Goal: Task Accomplishment & Management: Use online tool/utility

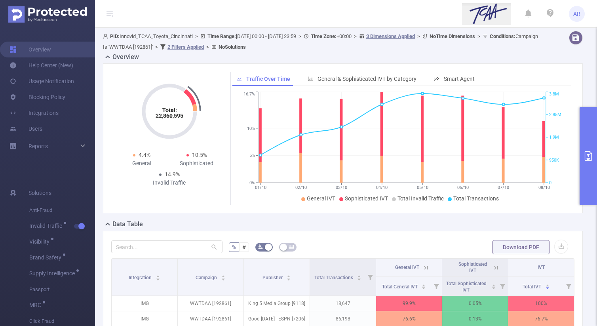
scroll to position [64, 0]
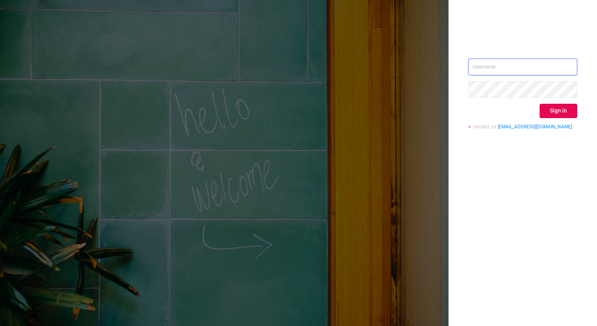
click at [503, 75] on div "Sign in contact us info@protected.media" at bounding box center [522, 97] width 109 height 77
click at [501, 67] on input "text" at bounding box center [522, 67] width 109 height 17
type input "ashley@protected.media"
click at [554, 103] on div "ashley@protected.media Sign in contact us info@protected.media" at bounding box center [522, 97] width 109 height 77
click at [553, 109] on button "Sign in" at bounding box center [559, 111] width 38 height 14
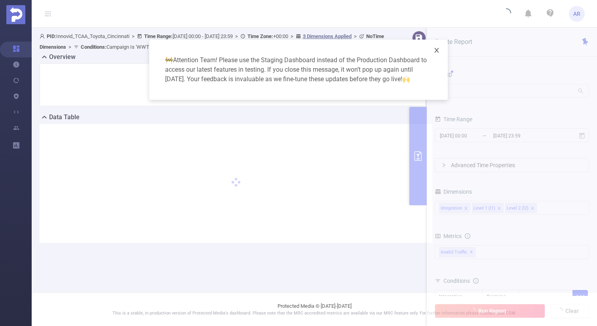
click at [438, 51] on icon "icon: close" at bounding box center [437, 50] width 6 height 6
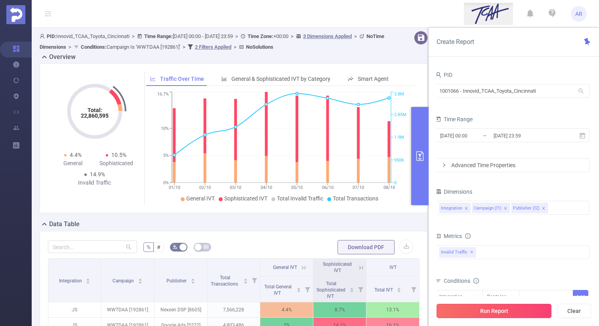
click at [479, 310] on button "Run Report" at bounding box center [493, 311] width 115 height 14
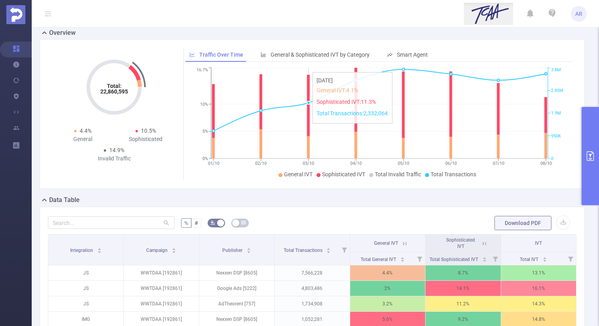
scroll to position [50, 0]
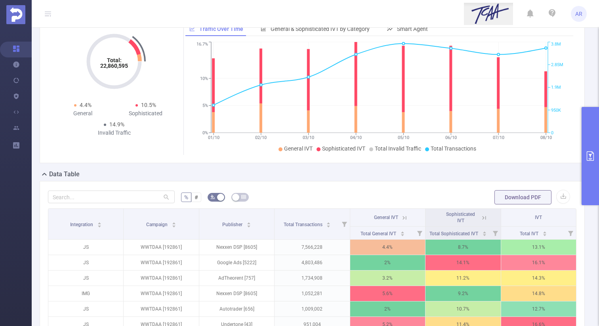
click at [590, 118] on button "primary" at bounding box center [589, 156] width 17 height 98
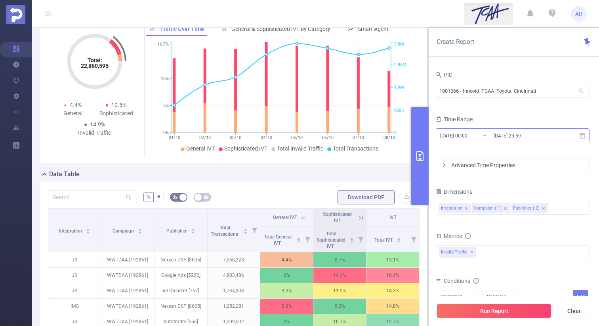
click at [529, 133] on input "2025-10-08 23:59" at bounding box center [525, 135] width 64 height 11
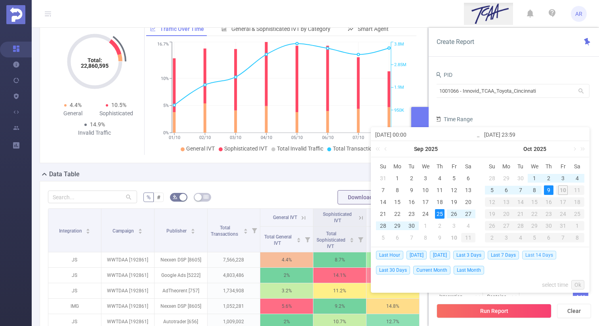
click at [531, 255] on span "Last 14 Days" at bounding box center [539, 255] width 34 height 9
type input "[DATE] 00:00"
type input "[DATE] 23:59"
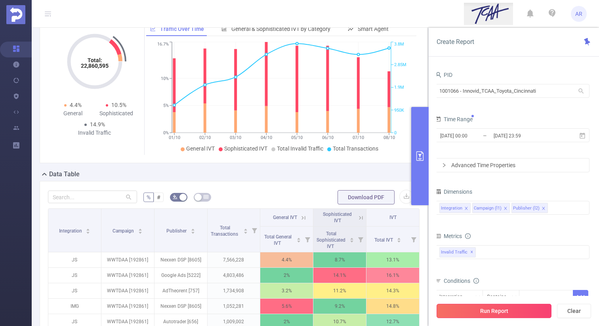
click at [516, 313] on button "Run Report" at bounding box center [493, 311] width 115 height 14
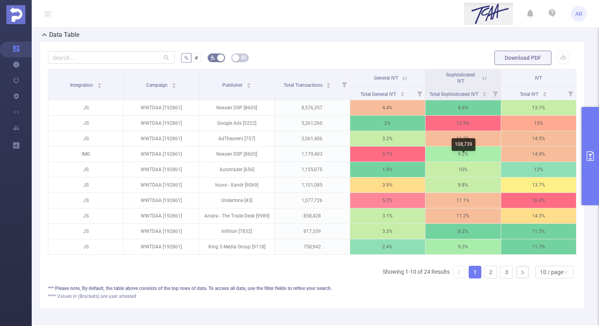
scroll to position [194, 0]
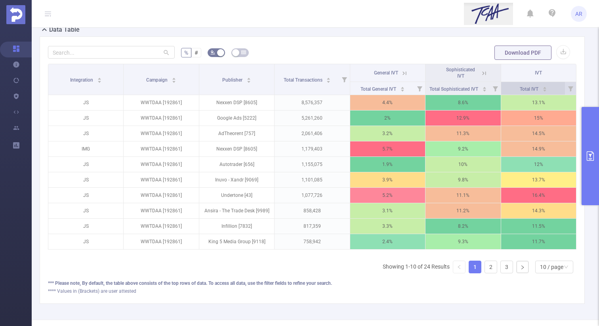
click at [547, 90] on div "Total IVT" at bounding box center [532, 88] width 27 height 8
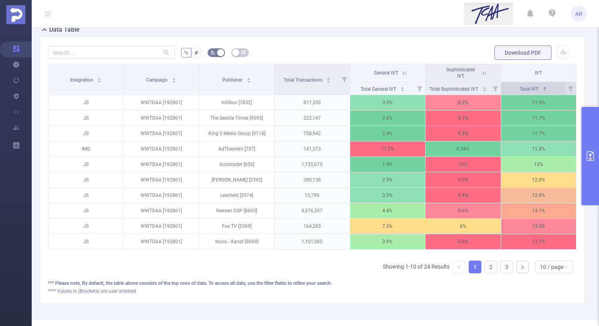
click at [547, 91] on div "Total IVT" at bounding box center [532, 88] width 27 height 8
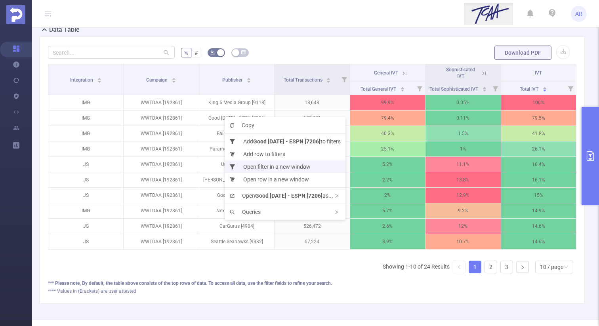
click at [270, 164] on li "Open filter in a new window" at bounding box center [285, 166] width 120 height 13
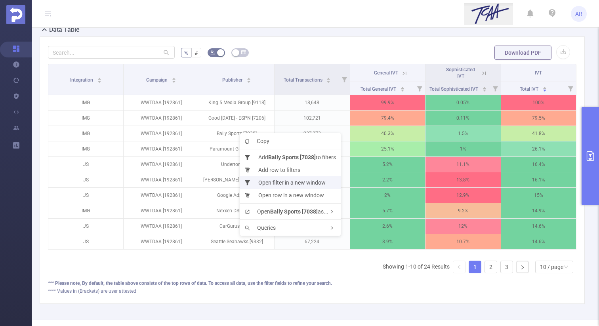
click at [272, 181] on li "Open filter in a new window" at bounding box center [290, 182] width 101 height 13
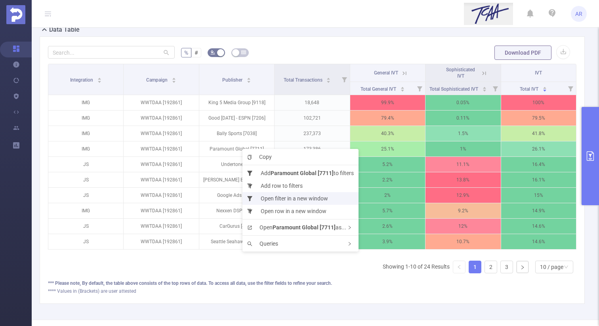
click at [280, 200] on li "Open filter in a new window" at bounding box center [300, 198] width 116 height 13
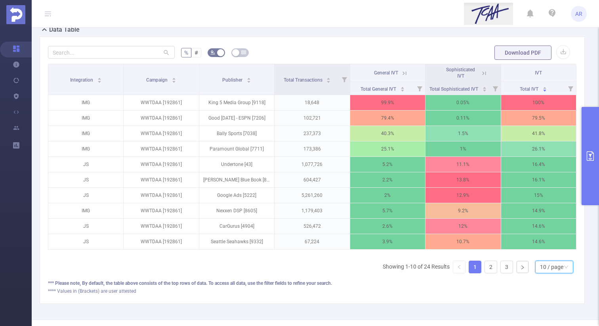
click at [548, 268] on div "10 / page" at bounding box center [551, 267] width 23 height 12
click at [550, 224] on li "30 / page" at bounding box center [553, 227] width 38 height 13
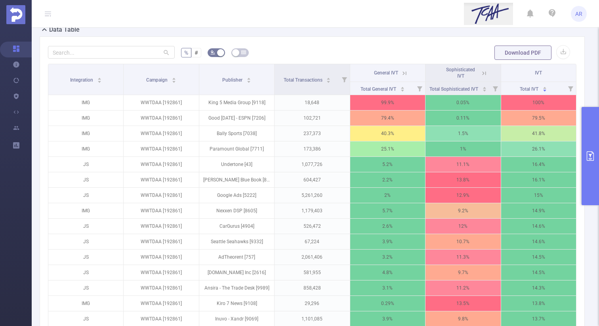
click at [484, 74] on icon at bounding box center [483, 73] width 7 height 7
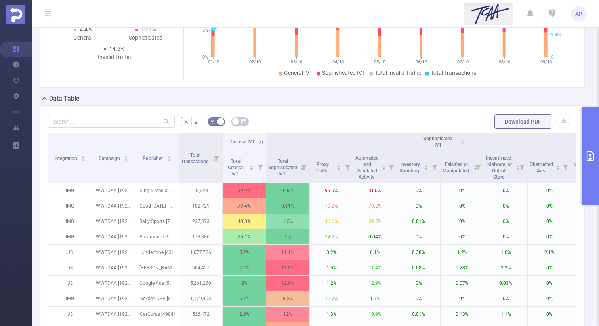
scroll to position [135, 0]
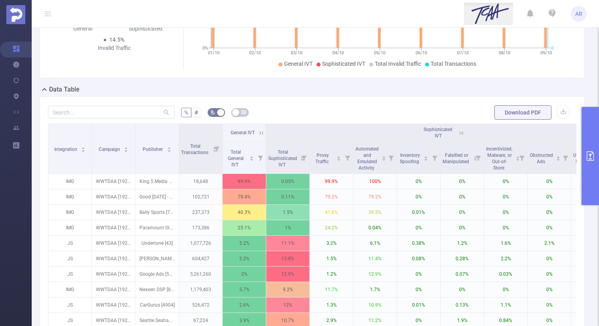
click at [588, 160] on icon "primary" at bounding box center [590, 156] width 10 height 10
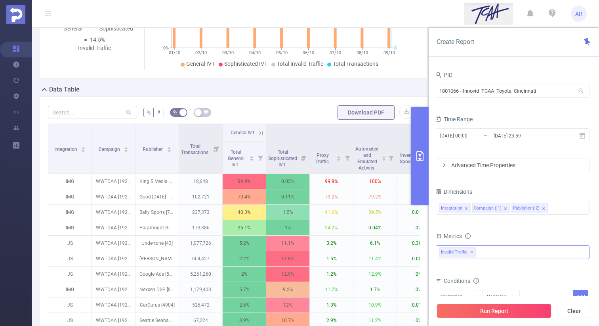
click at [489, 253] on div "Invalid Traffic ✕" at bounding box center [512, 252] width 154 height 14
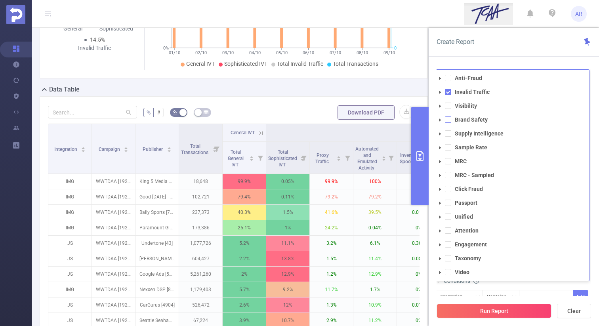
click at [449, 119] on span at bounding box center [448, 119] width 6 height 6
click at [446, 89] on span at bounding box center [448, 92] width 6 height 6
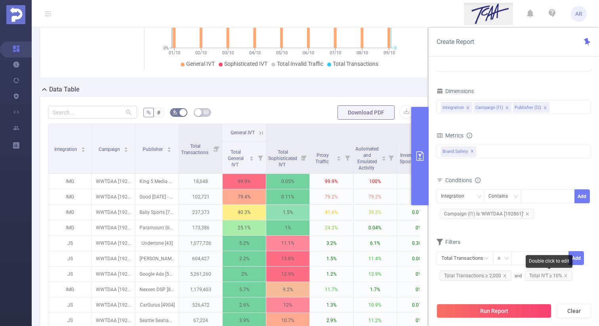
click at [560, 272] on span "Total IVT ≥ 10%" at bounding box center [549, 275] width 48 height 10
click at [563, 275] on icon "icon: close" at bounding box center [565, 276] width 4 height 4
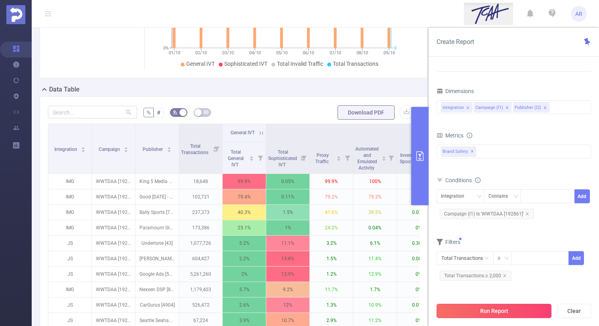
click at [517, 306] on button "Run Report" at bounding box center [493, 311] width 115 height 14
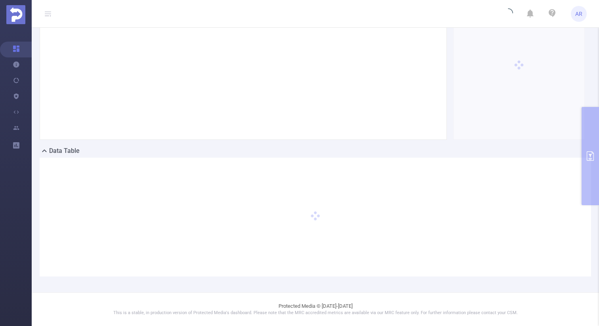
scroll to position [73, 0]
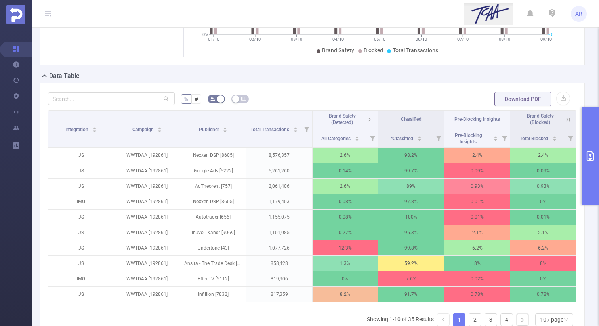
scroll to position [159, 0]
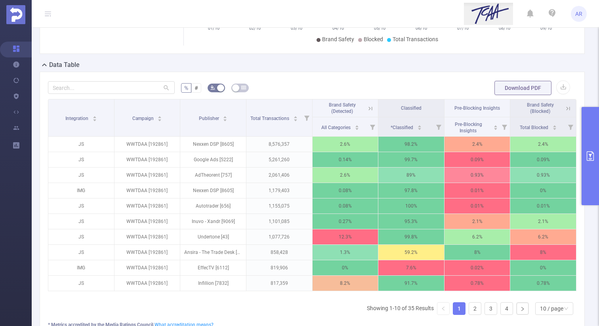
click at [558, 315] on div "Integration Campaign Publisher Total Transactions Brand Safety (Detected) Class…" at bounding box center [312, 210] width 528 height 222
click at [557, 308] on div "10 / page" at bounding box center [551, 308] width 23 height 12
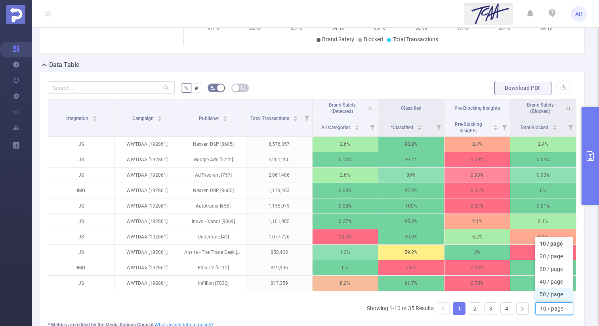
click at [550, 291] on li "50 / page" at bounding box center [553, 294] width 38 height 13
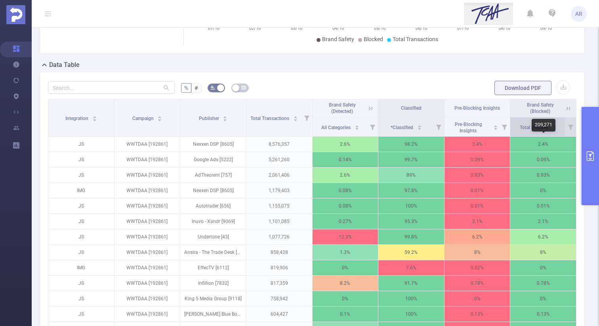
click at [557, 131] on div "Total Blocked" at bounding box center [537, 127] width 37 height 8
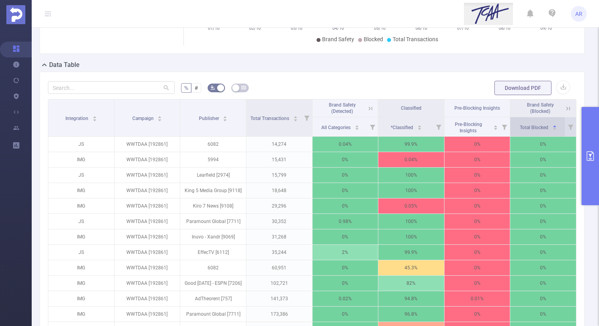
click at [557, 131] on div "Total Blocked" at bounding box center [537, 127] width 37 height 8
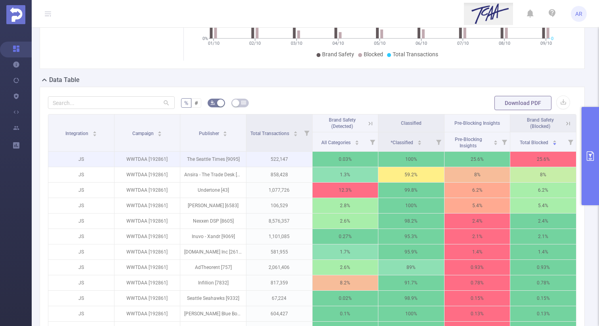
scroll to position [96, 0]
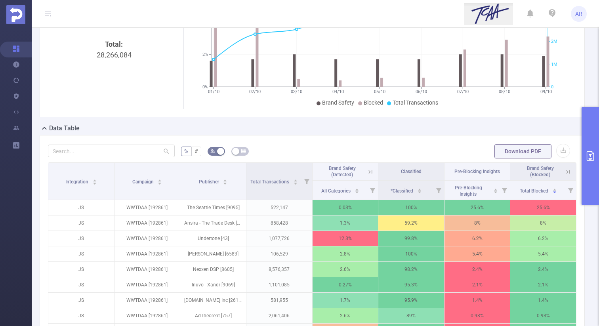
click at [569, 171] on icon at bounding box center [567, 171] width 7 height 7
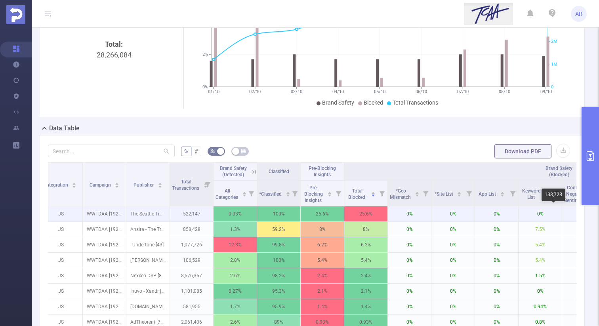
scroll to position [0, 7]
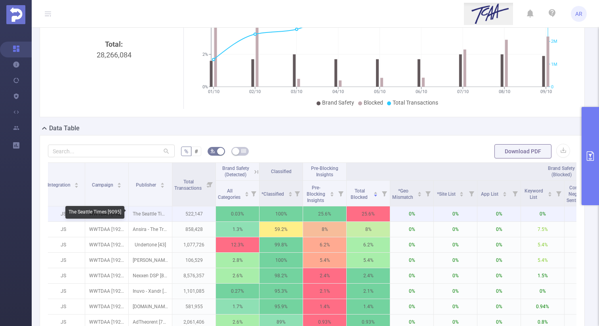
click at [142, 215] on p "The Seattle Times [9095]" at bounding box center [150, 213] width 43 height 15
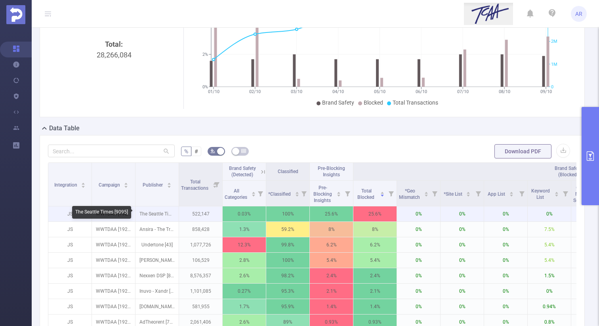
click at [173, 215] on p "The Seattle Times [9095]" at bounding box center [156, 213] width 43 height 15
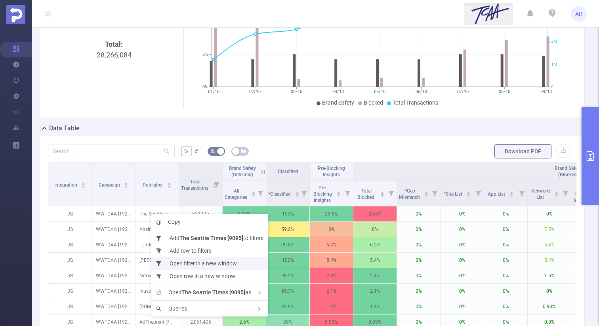
click at [191, 261] on li "Open filter in a new window" at bounding box center [209, 263] width 117 height 13
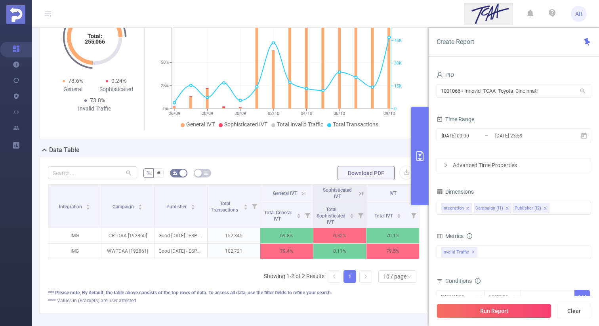
scroll to position [110, 0]
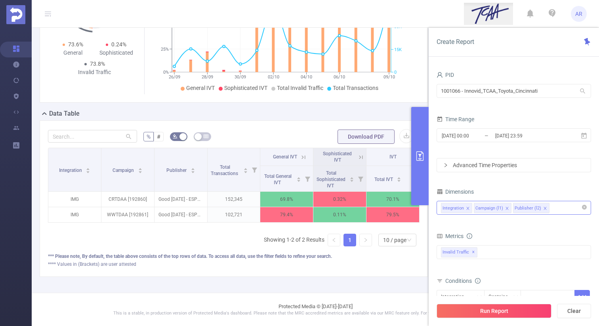
click at [561, 211] on div "Integration Campaign (l1) Publisher (l2)" at bounding box center [514, 207] width 146 height 13
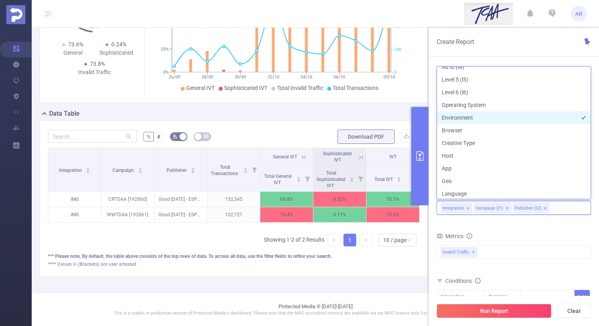
scroll to position [73, 0]
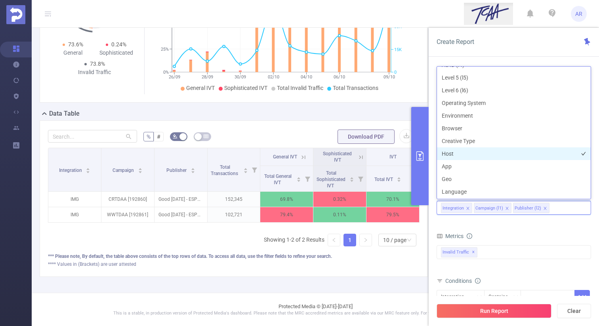
click at [464, 151] on li "Host" at bounding box center [514, 153] width 154 height 13
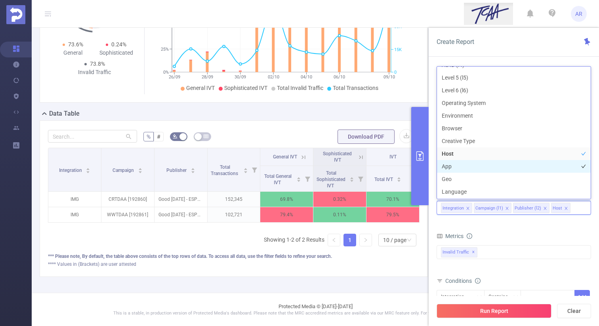
click at [463, 163] on li "App" at bounding box center [514, 166] width 154 height 13
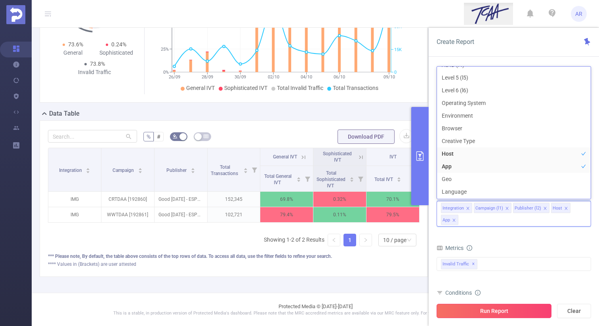
click at [478, 314] on button "Run Report" at bounding box center [493, 311] width 115 height 14
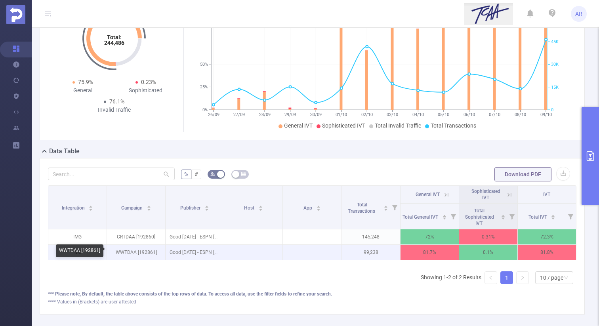
scroll to position [70, 0]
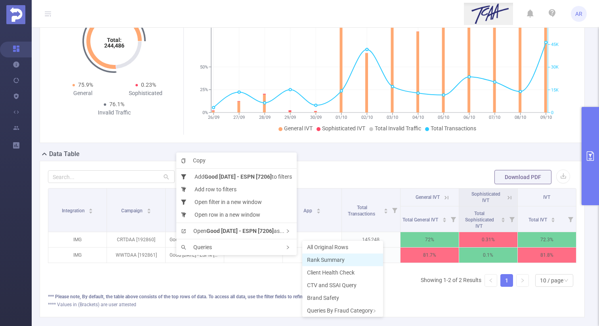
click at [312, 261] on span "Rank Summary" at bounding box center [326, 260] width 38 height 6
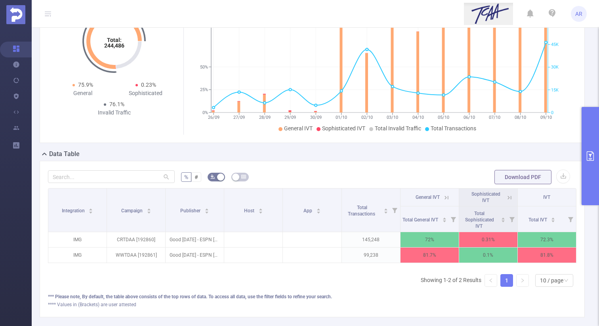
click at [585, 168] on button "primary" at bounding box center [589, 156] width 17 height 98
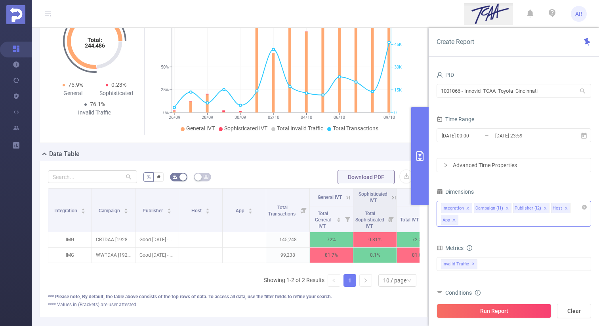
click at [525, 221] on div "Integration Campaign (l1) Publisher (l2) Host App" at bounding box center [513, 214] width 154 height 26
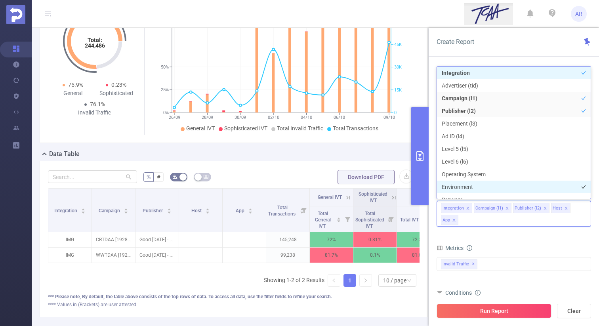
scroll to position [9, 0]
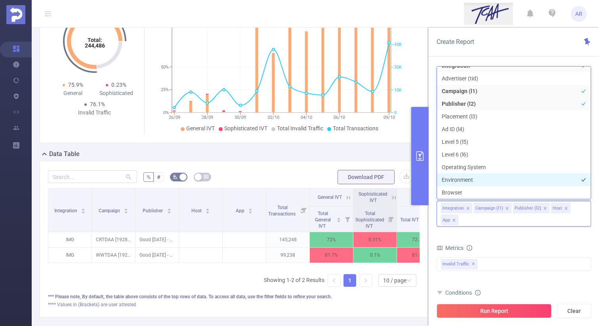
click at [482, 180] on li "Environment" at bounding box center [514, 179] width 154 height 13
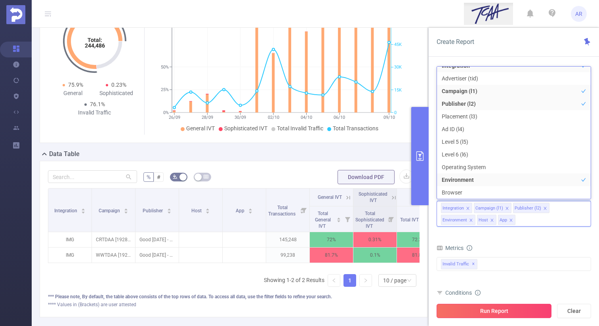
click at [478, 310] on button "Run Report" at bounding box center [493, 311] width 115 height 14
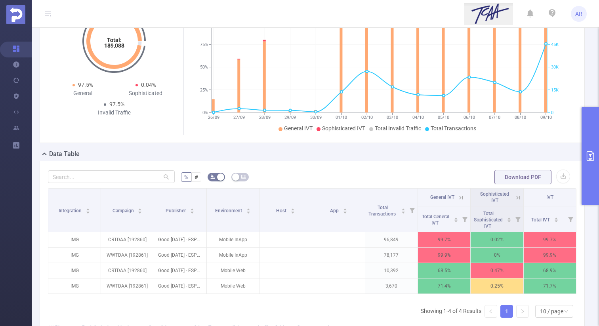
click at [462, 199] on icon at bounding box center [460, 197] width 7 height 7
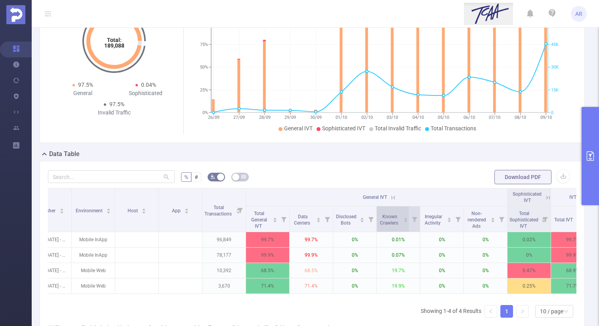
scroll to position [0, 127]
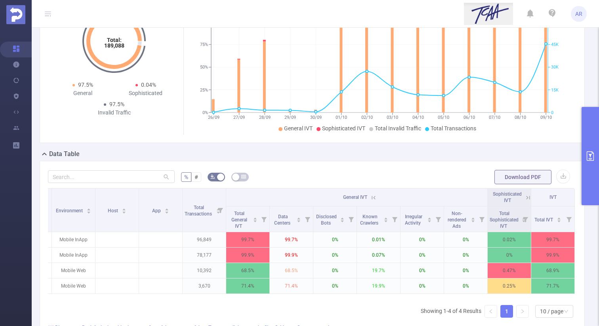
click at [526, 196] on icon at bounding box center [528, 198] width 4 height 4
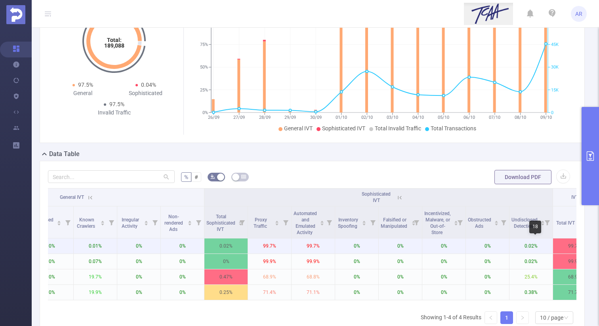
scroll to position [0, 432]
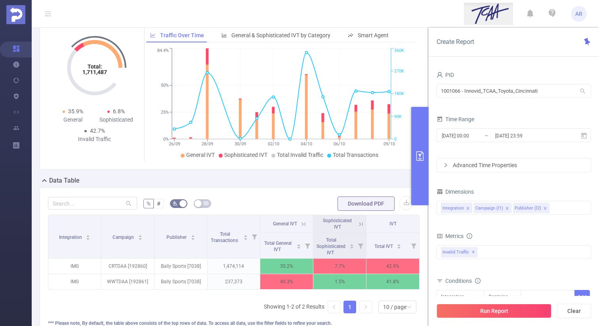
scroll to position [110, 0]
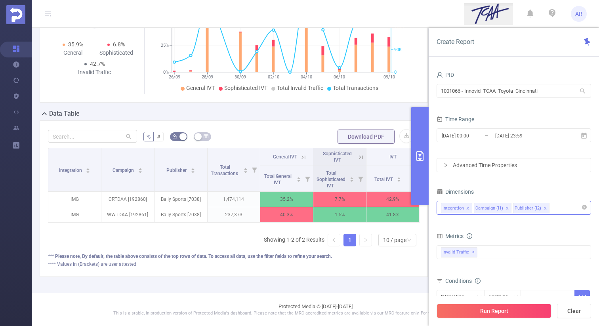
click at [563, 209] on div "Integration Campaign (l1) Publisher (l2)" at bounding box center [514, 207] width 146 height 13
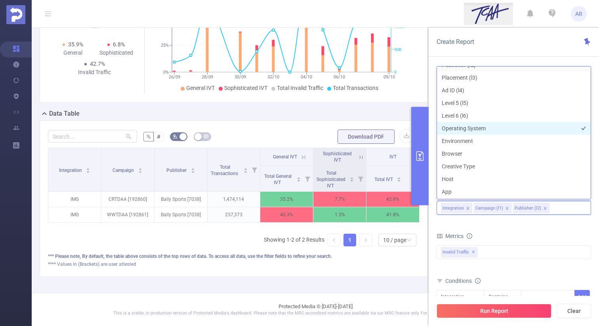
scroll to position [49, 0]
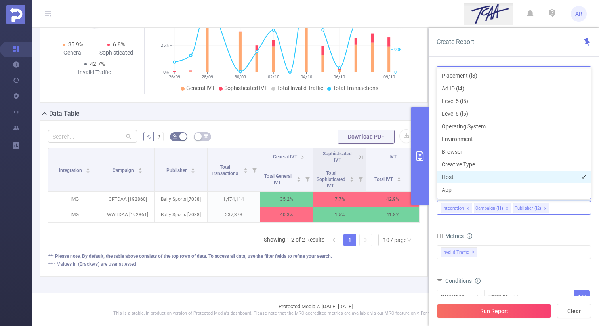
click at [473, 174] on li "Host" at bounding box center [514, 177] width 154 height 13
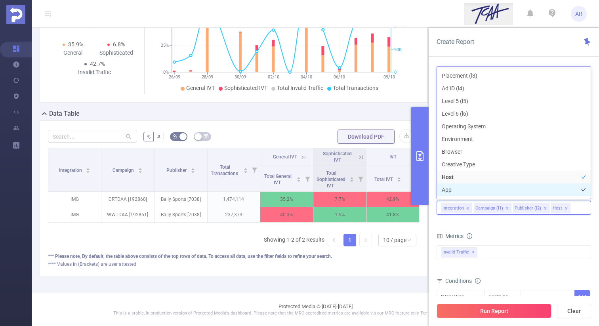
click at [462, 189] on li "App" at bounding box center [514, 189] width 154 height 13
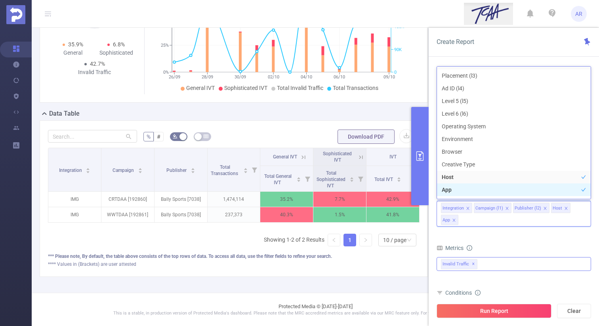
scroll to position [59, 0]
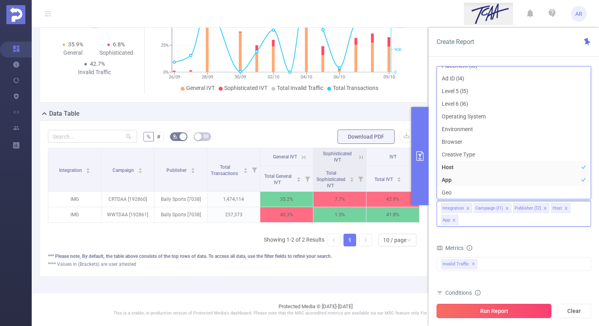
click at [461, 304] on button "Run Report" at bounding box center [493, 311] width 115 height 14
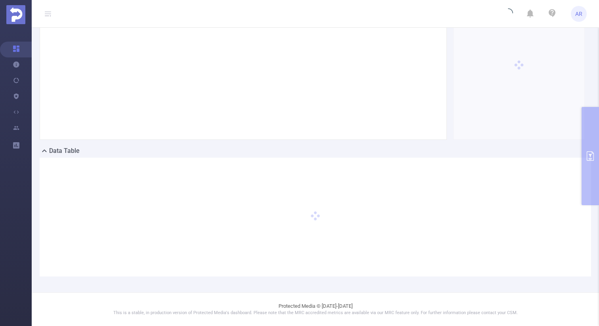
scroll to position [73, 0]
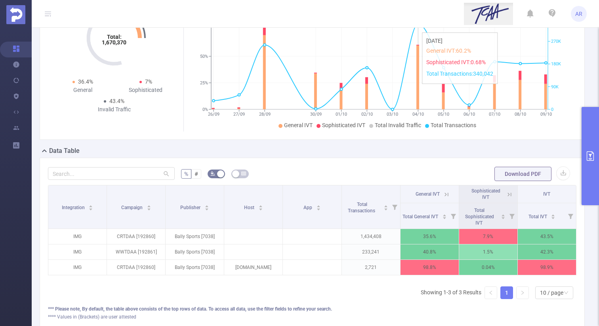
scroll to position [126, 0]
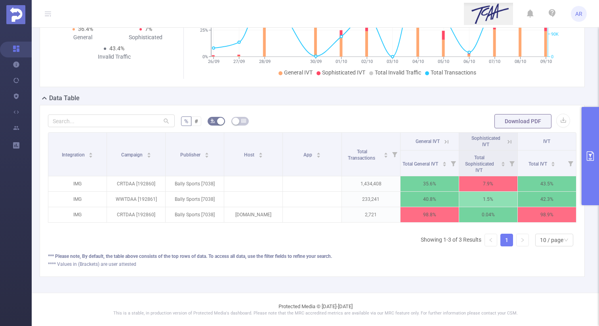
click at [447, 142] on icon at bounding box center [446, 141] width 7 height 7
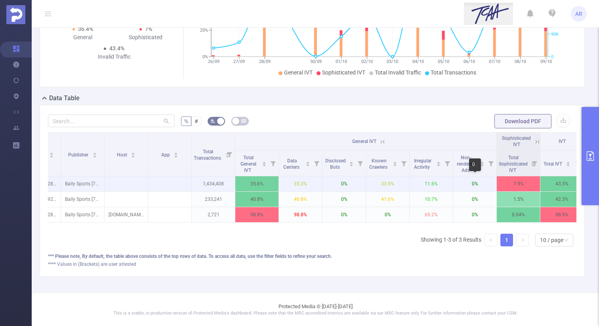
scroll to position [0, 84]
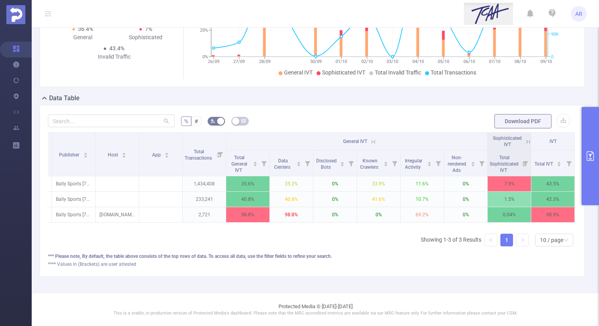
click at [524, 141] on icon at bounding box center [527, 141] width 7 height 7
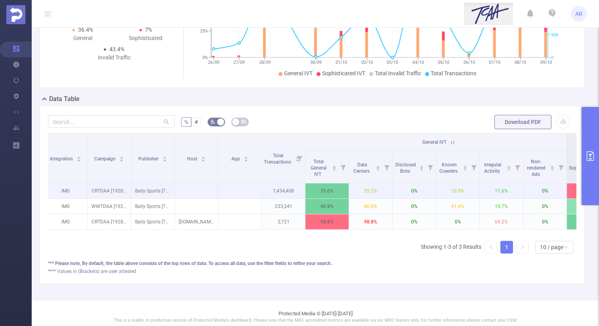
scroll to position [0, 0]
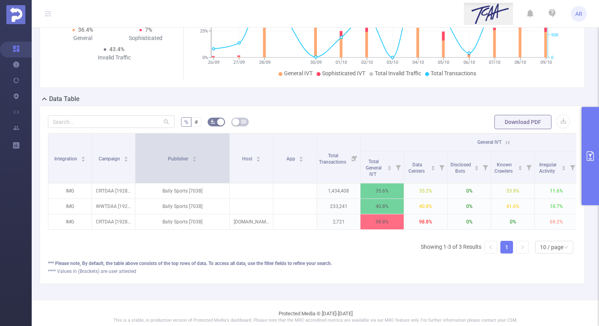
drag, startPoint x: 178, startPoint y: 149, endPoint x: 229, endPoint y: 141, distance: 51.3
click at [229, 141] on span at bounding box center [229, 157] width 4 height 49
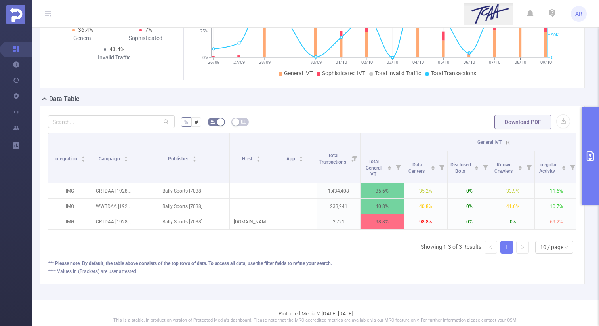
click at [589, 168] on button "primary" at bounding box center [589, 156] width 17 height 98
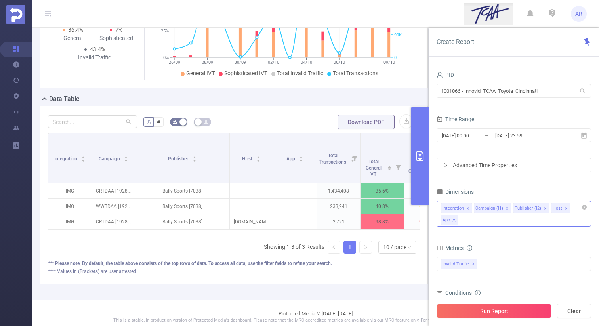
click at [535, 224] on div "Integration Campaign (l1) Publisher (l2) Host App" at bounding box center [513, 214] width 154 height 26
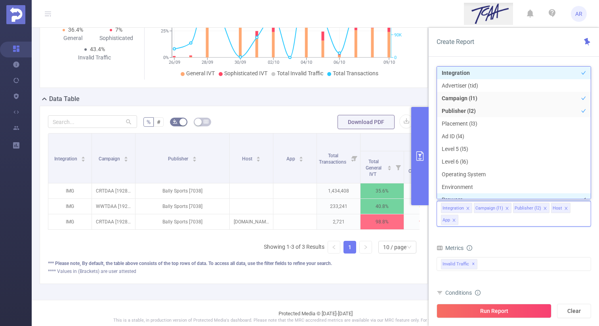
scroll to position [9, 0]
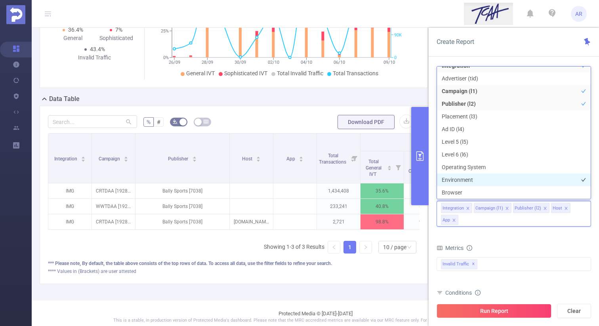
click at [488, 182] on li "Environment" at bounding box center [514, 179] width 154 height 13
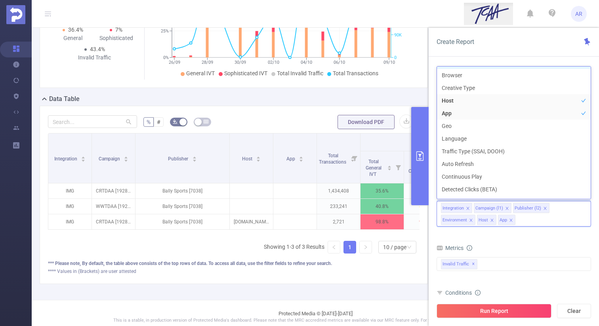
scroll to position [127, 0]
click at [484, 151] on li "Traffic Type (SSAI, DOOH)" at bounding box center [514, 149] width 154 height 13
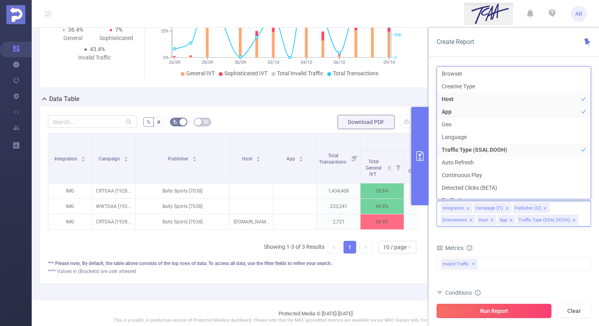
click at [470, 312] on button "Run Report" at bounding box center [493, 311] width 115 height 14
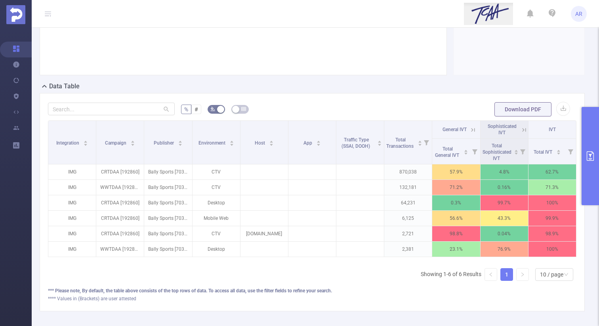
scroll to position [142, 0]
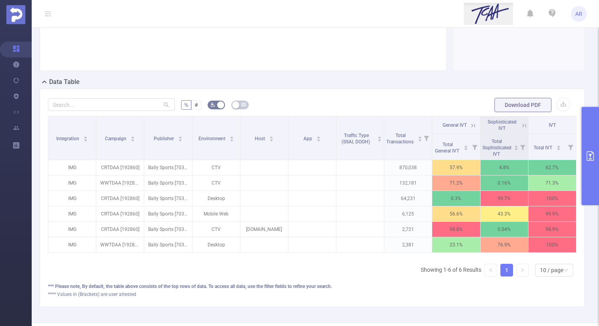
click at [472, 126] on icon at bounding box center [472, 125] width 7 height 7
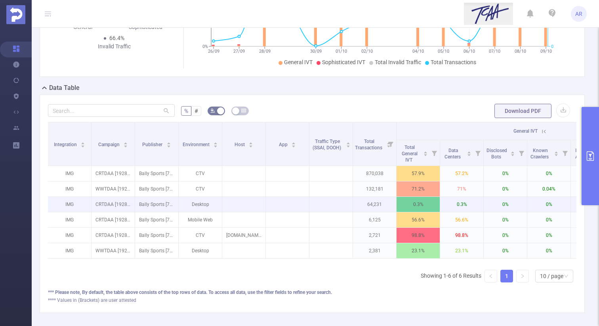
scroll to position [0, 0]
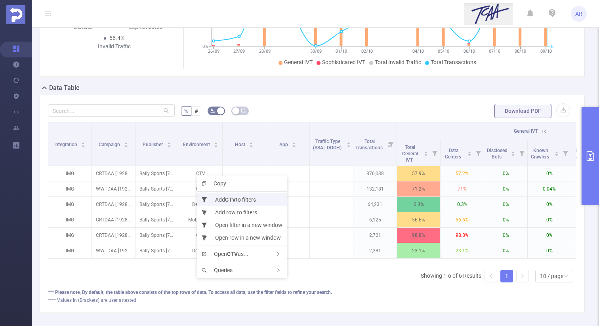
click at [238, 201] on li "Add CTV to filters" at bounding box center [242, 199] width 90 height 13
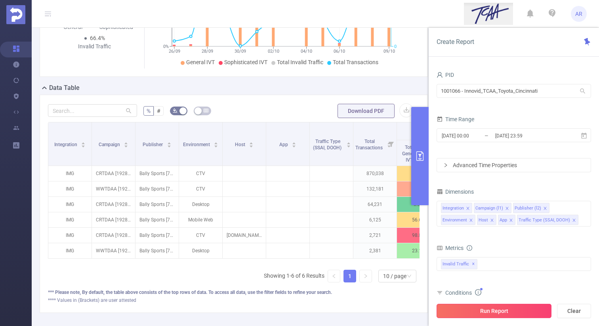
click at [475, 312] on button "Run Report" at bounding box center [493, 311] width 115 height 14
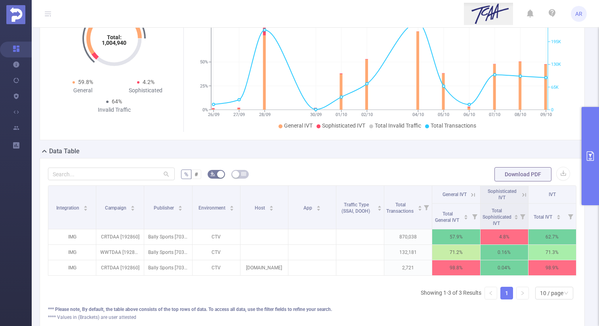
click at [588, 136] on button "primary" at bounding box center [589, 156] width 17 height 98
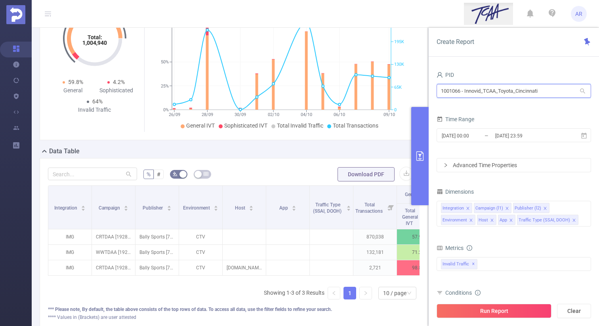
drag, startPoint x: 461, startPoint y: 89, endPoint x: 427, endPoint y: 89, distance: 33.7
click at [427, 89] on section "PID: Innovid_TCAA_Toyota_Cincinnati > Time Range: 2025-09-26 00:00 - 2025-10-09…" at bounding box center [315, 150] width 567 height 391
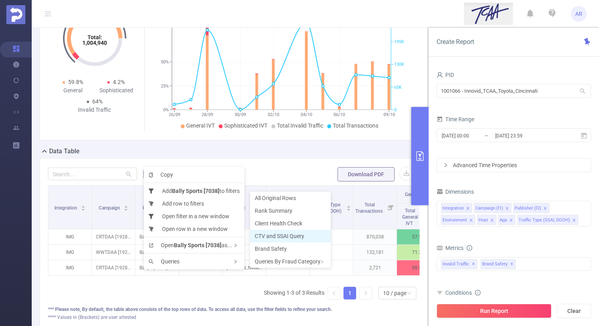
click at [290, 237] on span "CTV and SSAI Query" at bounding box center [279, 236] width 49 height 6
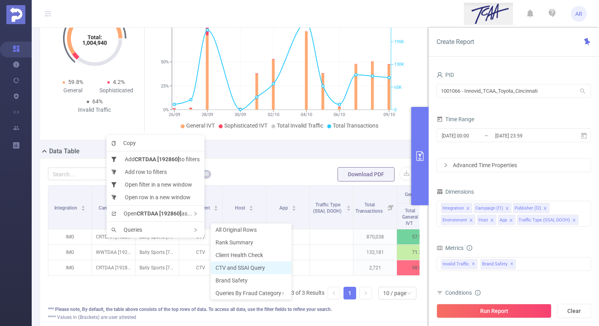
click at [219, 265] on span "CTV and SSAI Query" at bounding box center [239, 267] width 49 height 6
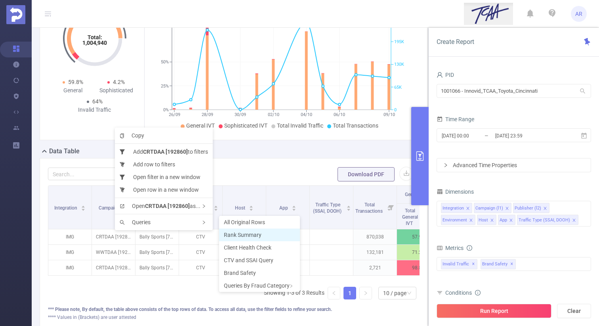
click at [233, 233] on span "Rank Summary" at bounding box center [243, 235] width 38 height 6
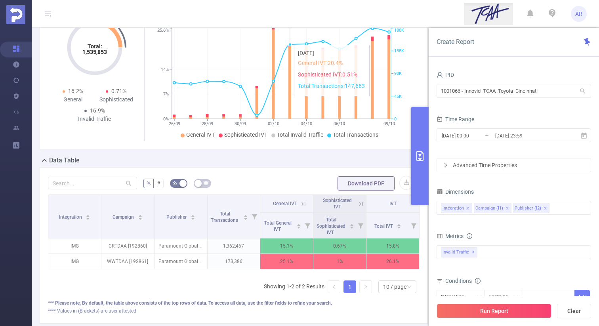
scroll to position [69, 0]
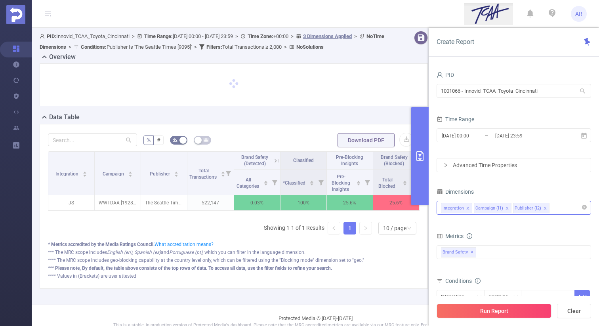
click at [563, 210] on div "Integration Campaign (l1) Publisher (l2)" at bounding box center [514, 207] width 146 height 13
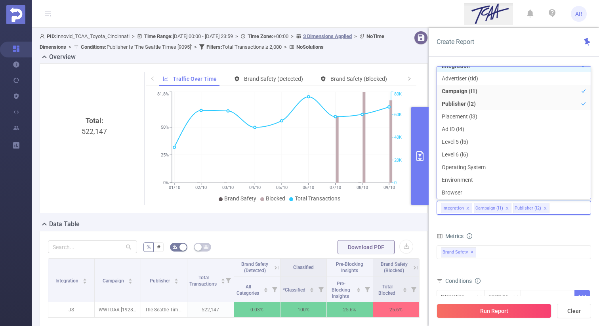
scroll to position [2, 0]
